Goal: Task Accomplishment & Management: Use online tool/utility

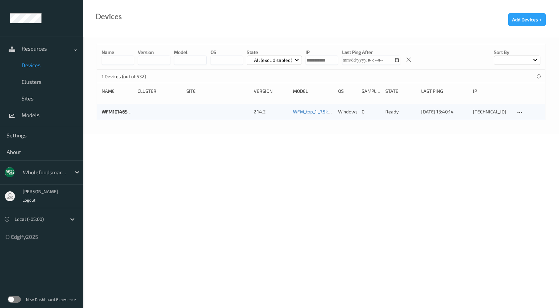
click at [35, 64] on span "Devices" at bounding box center [49, 65] width 55 height 7
drag, startPoint x: 336, startPoint y: 60, endPoint x: 296, endPoint y: 59, distance: 39.9
click at [296, 59] on div "Name version model OS State All (excl. disabled) IP Last Ping After Sort by" at bounding box center [321, 57] width 448 height 26
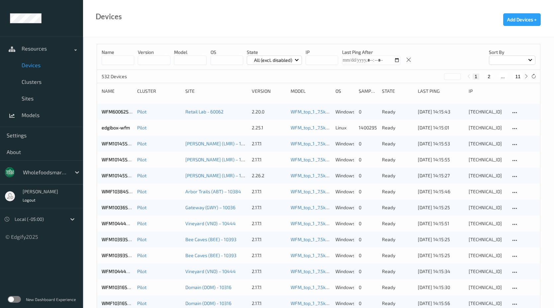
drag, startPoint x: 134, startPoint y: 98, endPoint x: 165, endPoint y: 27, distance: 77.4
click at [165, 27] on div "Devices Add Devices +" at bounding box center [318, 18] width 471 height 37
click at [75, 49] on span at bounding box center [75, 50] width 2 height 2
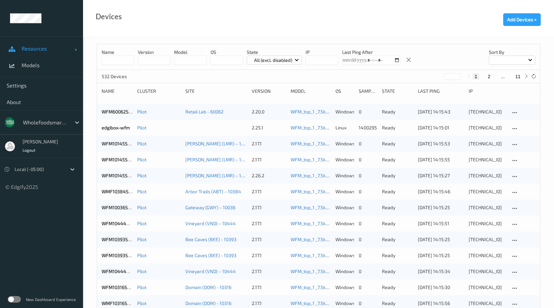
click at [75, 49] on span at bounding box center [75, 50] width 2 height 2
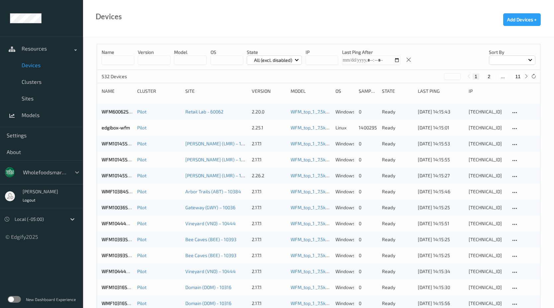
click at [77, 171] on icon at bounding box center [77, 172] width 7 height 7
click at [23, 130] on link "Settings" at bounding box center [41, 135] width 83 height 17
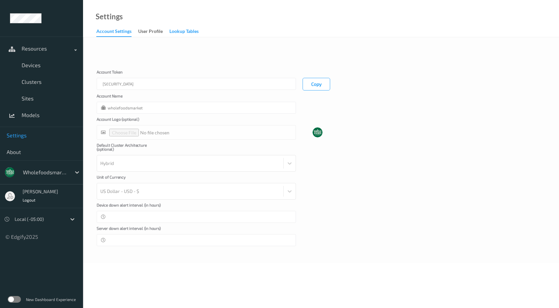
click at [180, 30] on div "Lookup Tables" at bounding box center [183, 32] width 29 height 8
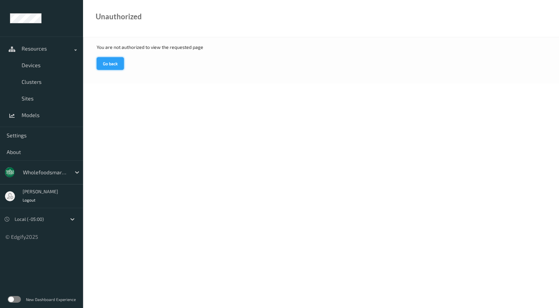
click at [117, 63] on button "Go back" at bounding box center [110, 63] width 27 height 13
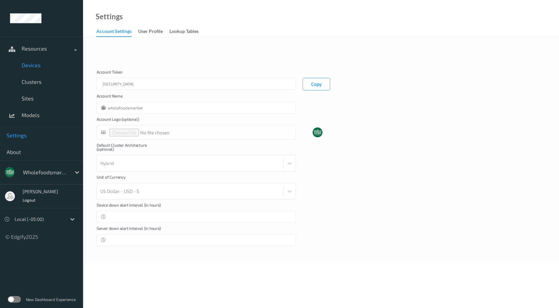
click at [41, 63] on span "Devices" at bounding box center [49, 65] width 55 height 7
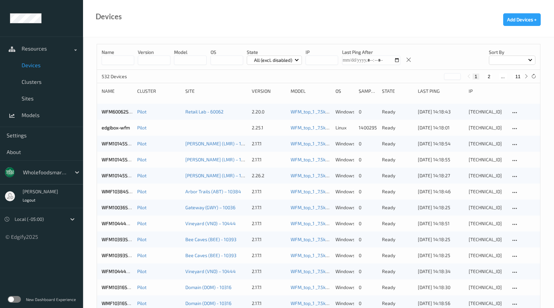
click at [16, 297] on label at bounding box center [14, 299] width 13 height 7
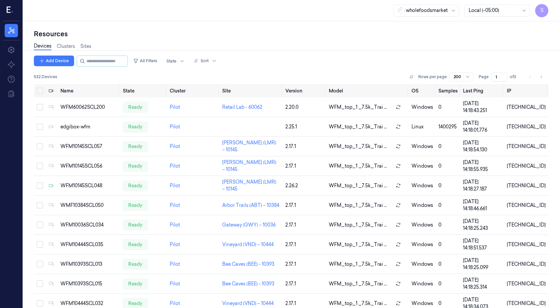
click at [542, 15] on span "S" at bounding box center [541, 10] width 13 height 13
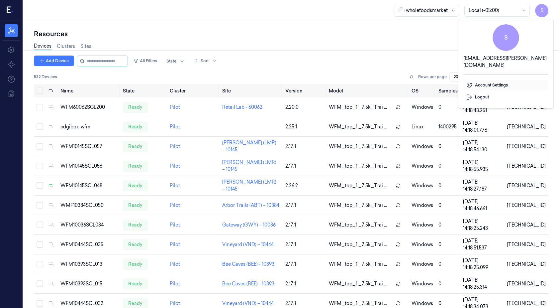
click at [502, 82] on span "Account Settings" at bounding box center [506, 85] width 79 height 6
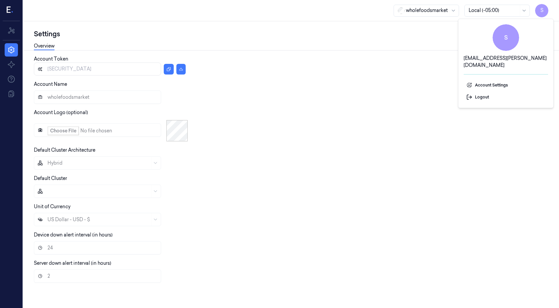
click at [323, 8] on div "wholefoodsmarket Local (-05:00) S" at bounding box center [291, 10] width 536 height 21
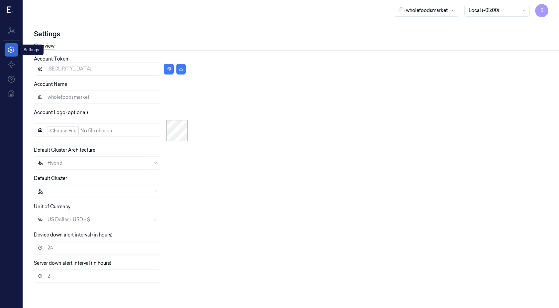
click at [12, 44] on link "Settings" at bounding box center [11, 49] width 13 height 13
click at [14, 34] on icon at bounding box center [11, 31] width 8 height 8
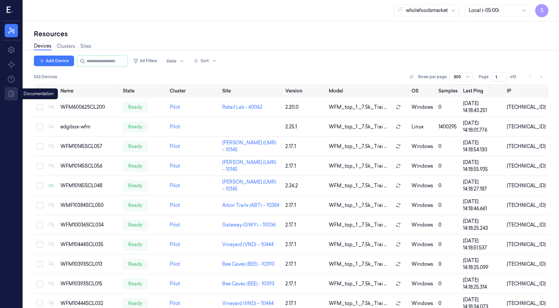
click at [11, 95] on icon at bounding box center [11, 94] width 8 height 8
drag, startPoint x: 41, startPoint y: 90, endPoint x: 40, endPoint y: 96, distance: 6.2
click at [41, 90] on button "Select all" at bounding box center [40, 90] width 7 height 7
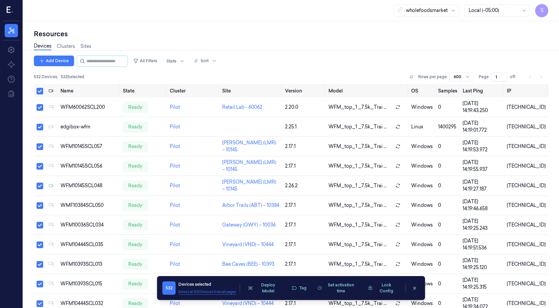
click at [199, 292] on button "Select all 532 Devices from all pages" at bounding box center [206, 291] width 57 height 5
click at [192, 291] on button "Deselect all 532 Devices from all pages" at bounding box center [208, 291] width 61 height 5
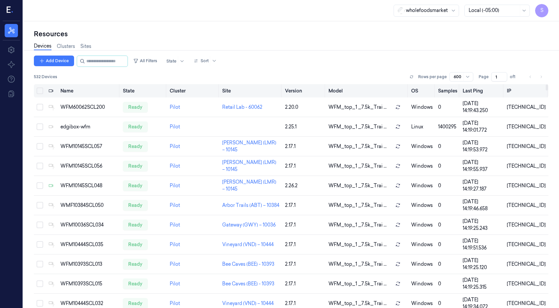
click at [39, 90] on button "Select all" at bounding box center [40, 90] width 7 height 7
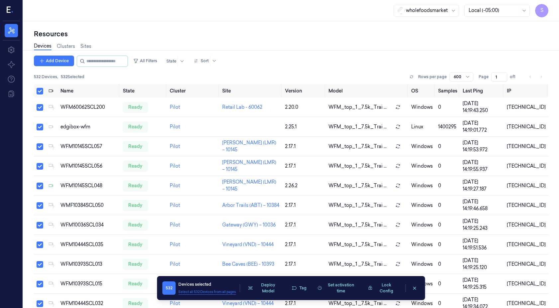
click at [200, 291] on button "Select all 532 Devices from all pages" at bounding box center [206, 291] width 57 height 5
click at [450, 10] on div at bounding box center [453, 10] width 8 height 11
click at [453, 10] on icon at bounding box center [453, 10] width 5 height 5
click at [274, 22] on div "Resources Devices Clusters Sites Add Device All Filters State Sort 532 Devices …" at bounding box center [291, 164] width 536 height 286
click at [415, 289] on icon "clearSelection" at bounding box center [414, 287] width 5 height 5
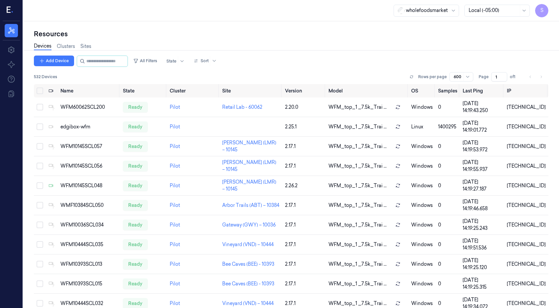
click at [278, 27] on div "Resources Devices Clusters Sites Add Device All Filters State Sort 532 Devices …" at bounding box center [291, 164] width 536 height 286
click at [106, 61] on input "string" at bounding box center [106, 61] width 40 height 11
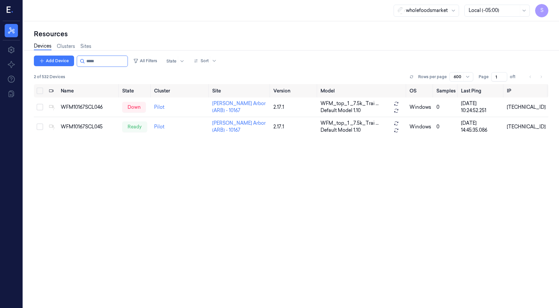
type input "*****"
